Goal: Information Seeking & Learning: Learn about a topic

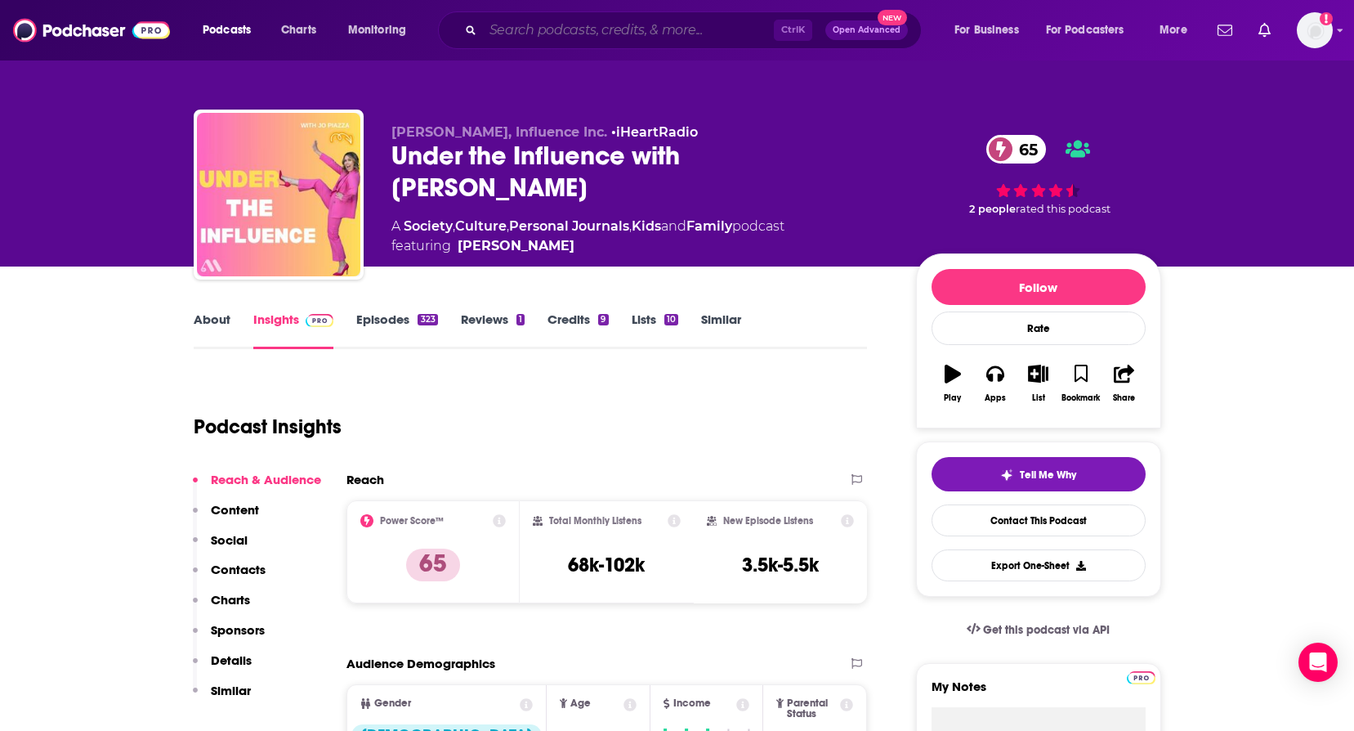
click at [522, 38] on input "Search podcasts, credits, & more..." at bounding box center [628, 30] width 291 height 26
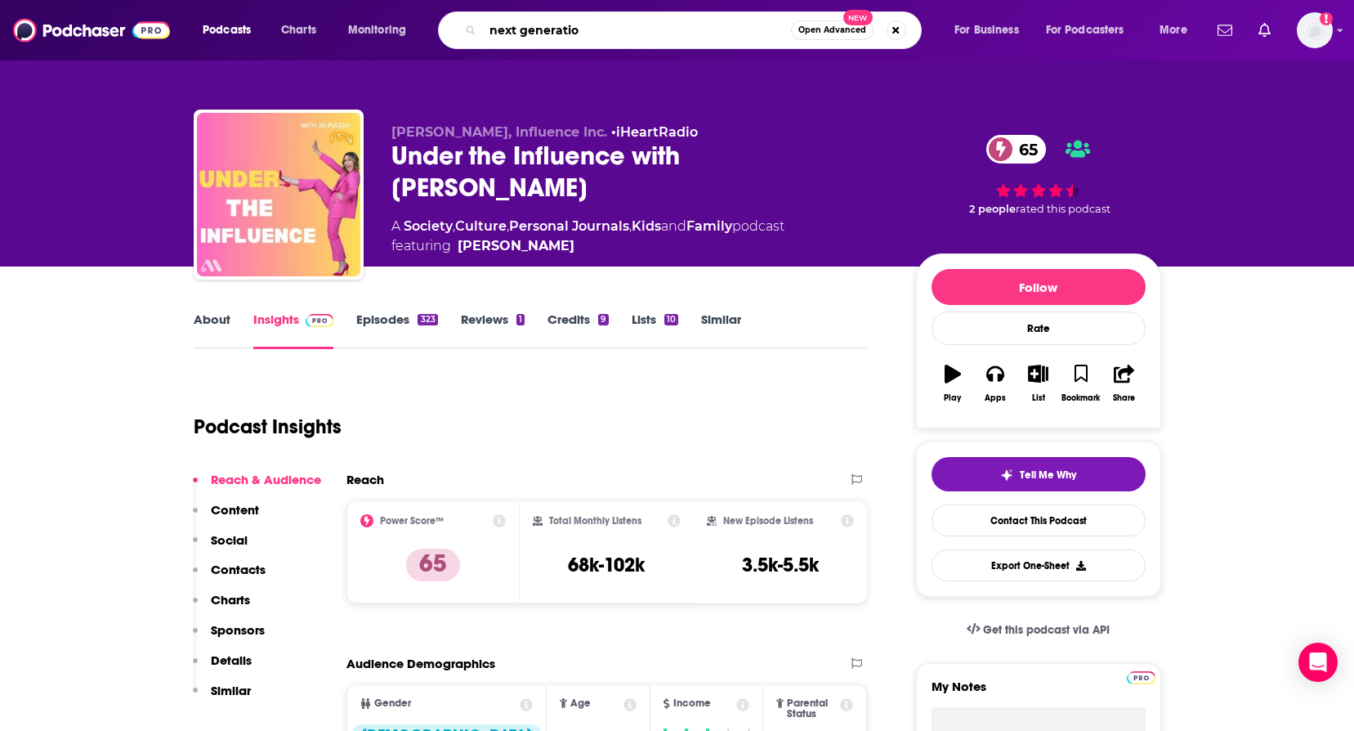
type input "next generation"
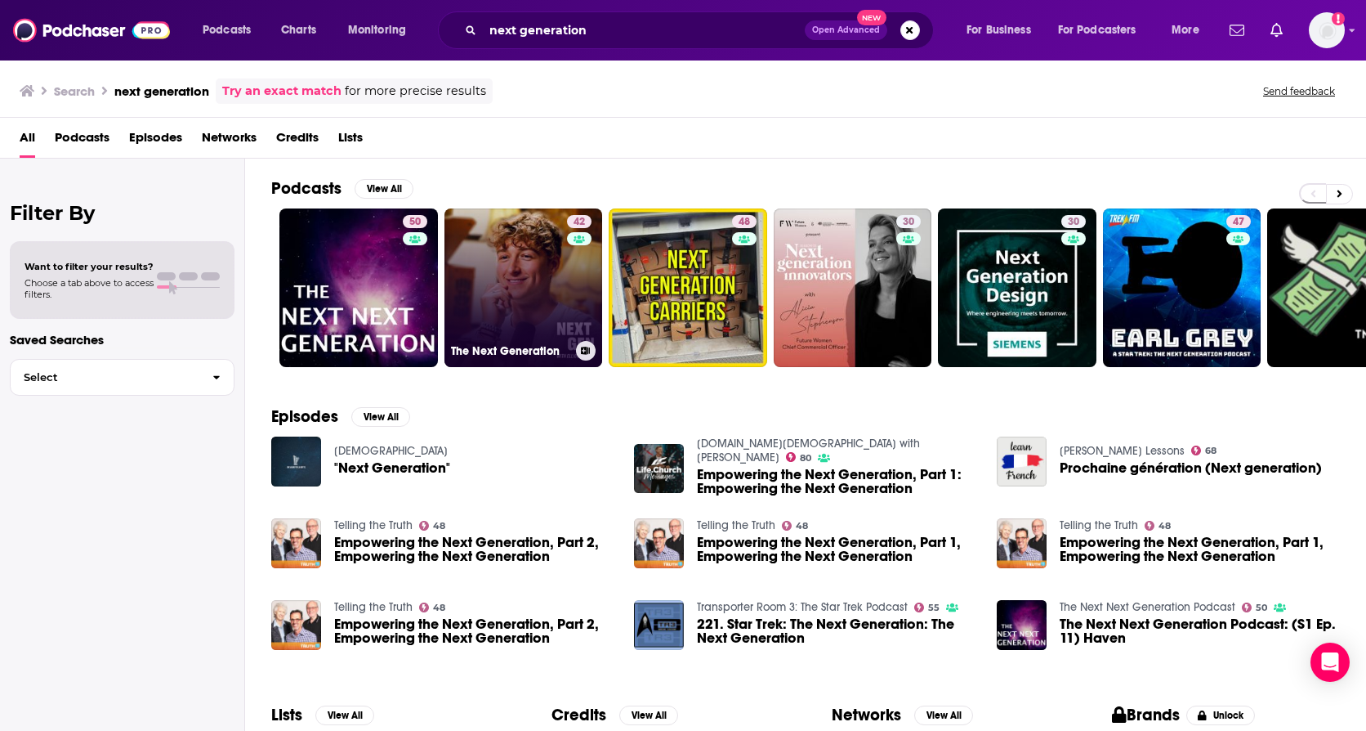
click at [559, 275] on link "42 The Next Generation" at bounding box center [524, 287] width 159 height 159
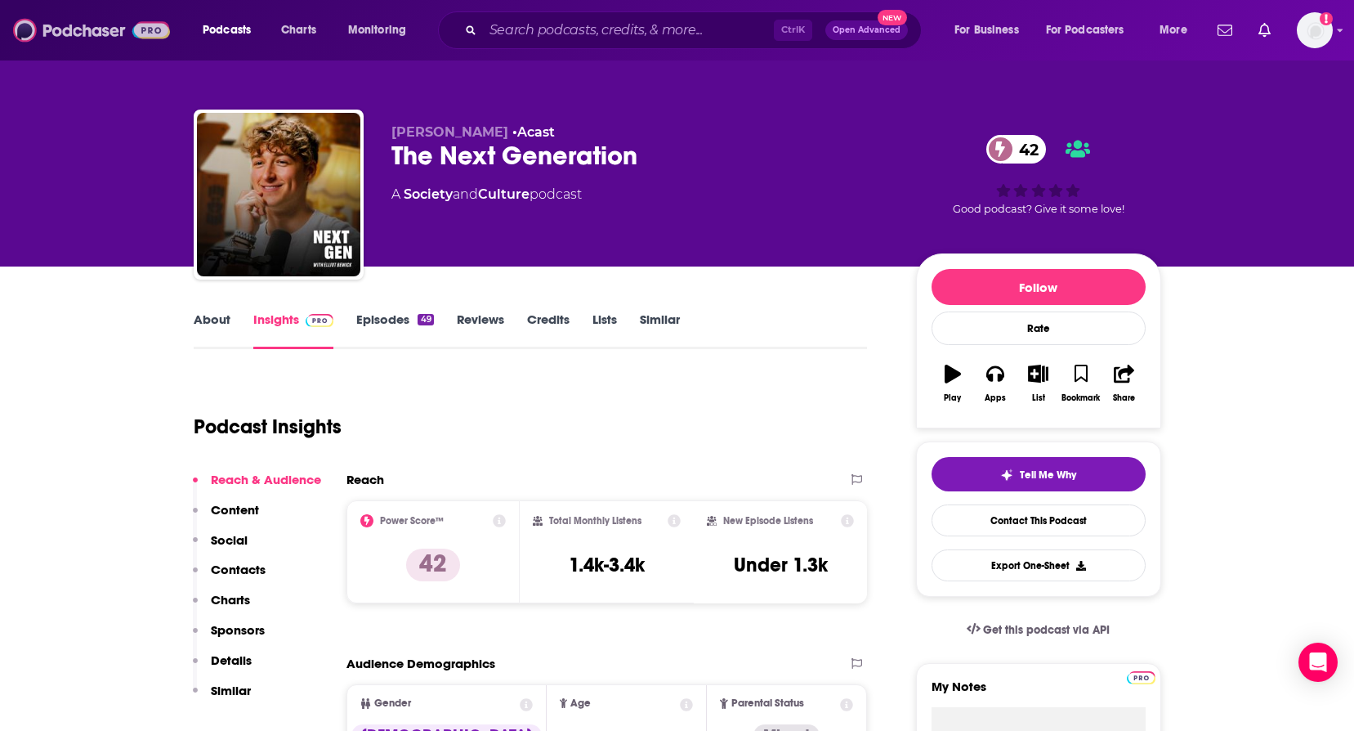
click at [77, 34] on img at bounding box center [91, 30] width 157 height 31
